Goal: Information Seeking & Learning: Learn about a topic

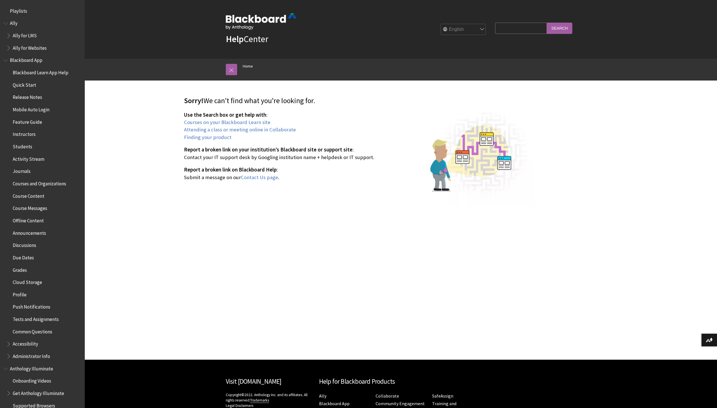
click at [8, 61] on span "Book outline for Blackboard App Help" at bounding box center [6, 59] width 6 height 7
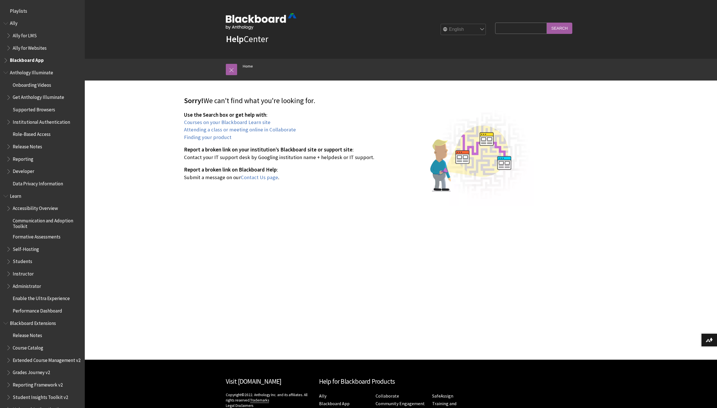
click at [7, 62] on span "Book outline for Blackboard App Help" at bounding box center [6, 59] width 6 height 7
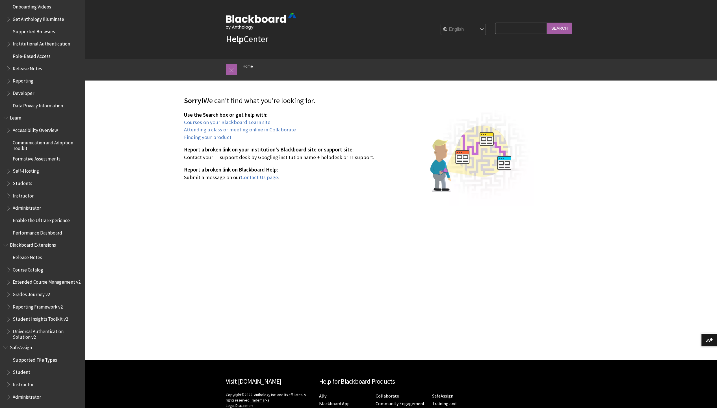
scroll to position [378, 0]
click at [28, 387] on span "Instructor" at bounding box center [23, 384] width 21 height 8
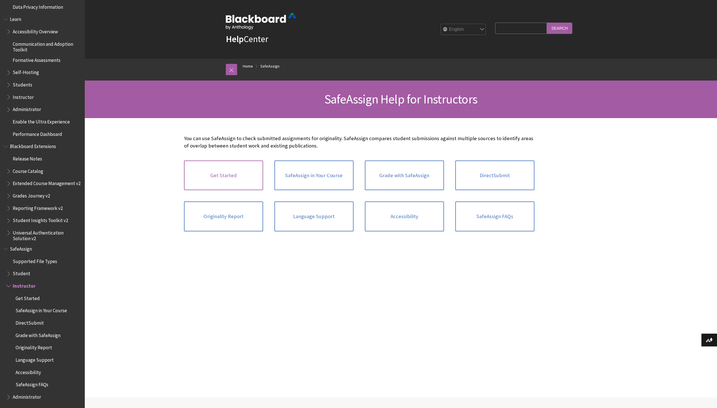
click at [224, 175] on link "Get Started" at bounding box center [223, 175] width 79 height 30
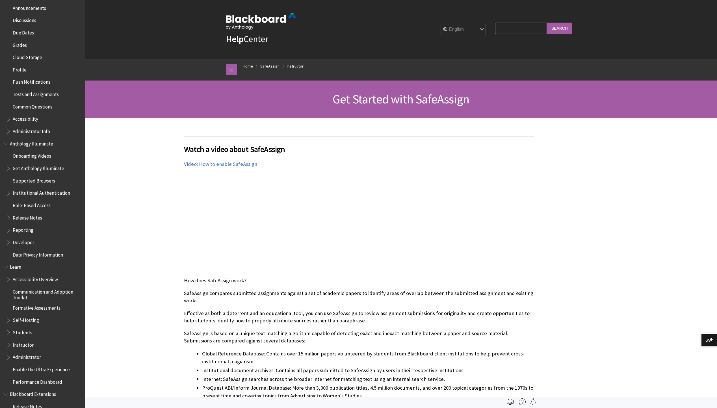
scroll to position [137, 0]
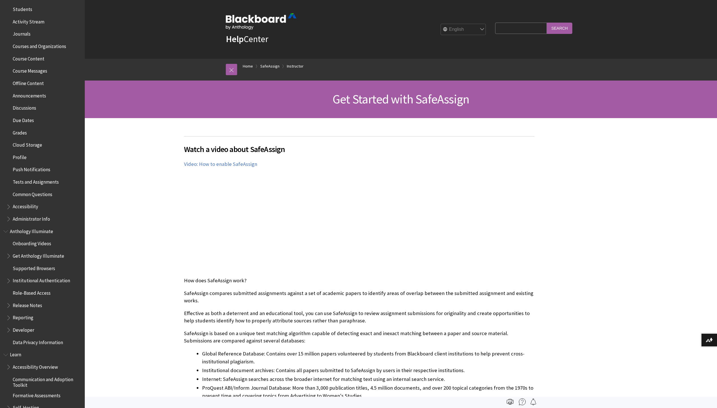
drag, startPoint x: 506, startPoint y: 29, endPoint x: 503, endPoint y: 31, distance: 3.4
click at [506, 29] on input "Search Query" at bounding box center [520, 28] width 51 height 11
type input "ultra"
click at [547, 23] on input "Search" at bounding box center [559, 28] width 25 height 11
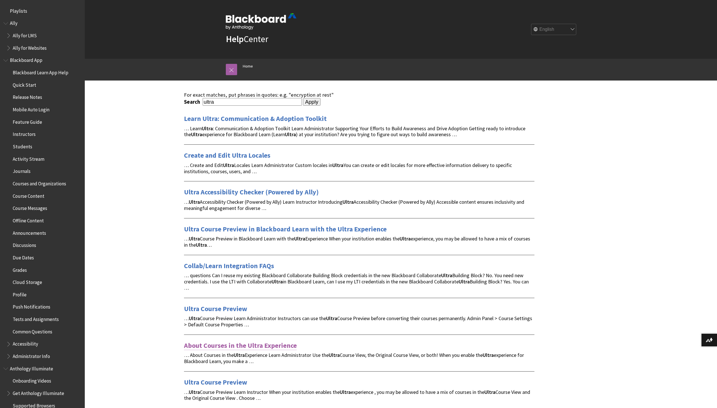
click at [215, 343] on link "About Courses in the Ultra Experience" at bounding box center [240, 345] width 113 height 9
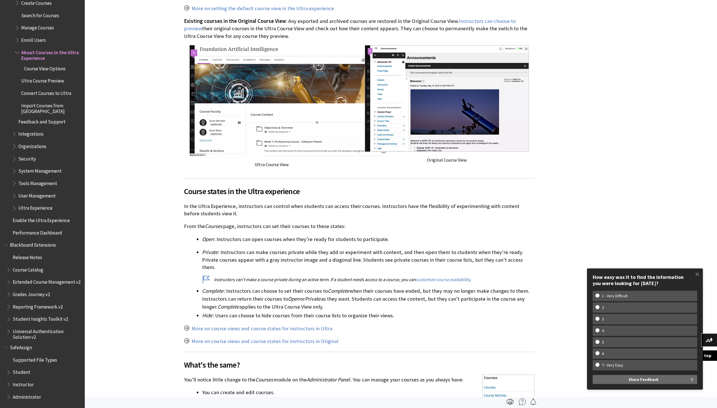
scroll to position [147, 0]
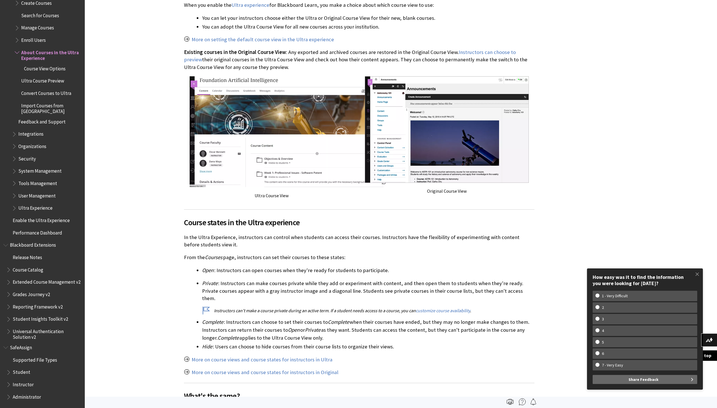
click at [42, 204] on span "Ultra Experience" at bounding box center [35, 207] width 34 height 8
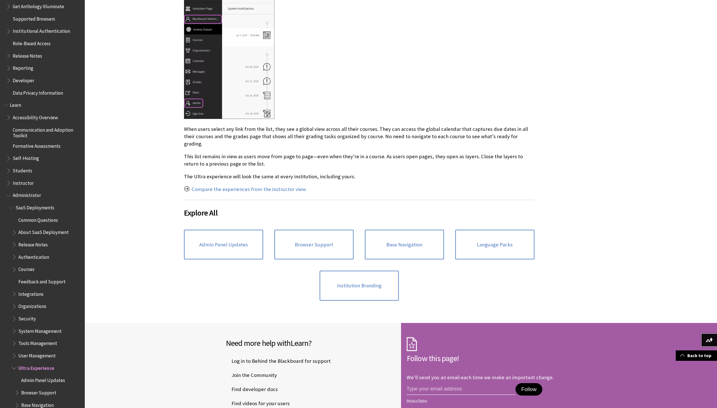
scroll to position [386, 0]
click at [19, 184] on span "Instructor" at bounding box center [23, 183] width 21 height 8
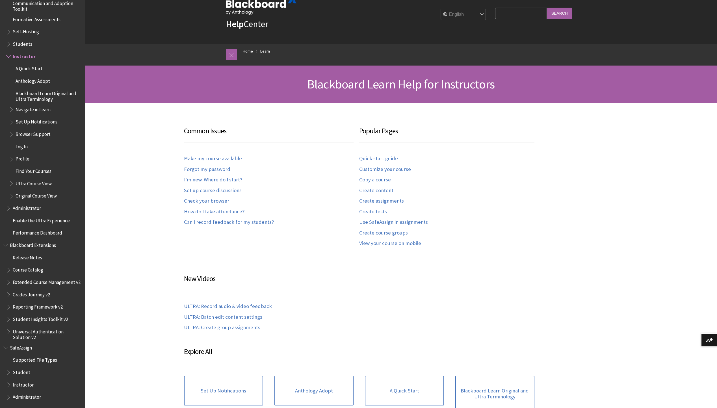
scroll to position [28, 0]
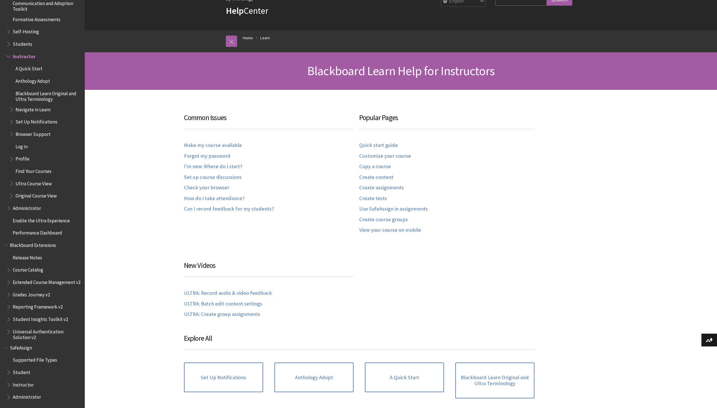
click at [25, 179] on span "Ultra Course View" at bounding box center [34, 183] width 36 height 8
